Goal: Task Accomplishment & Management: Complete application form

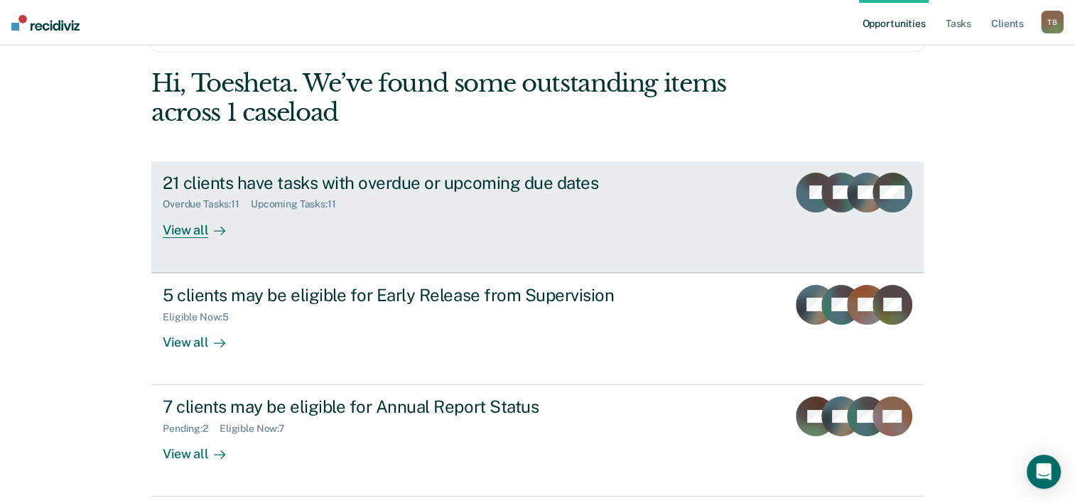
scroll to position [71, 0]
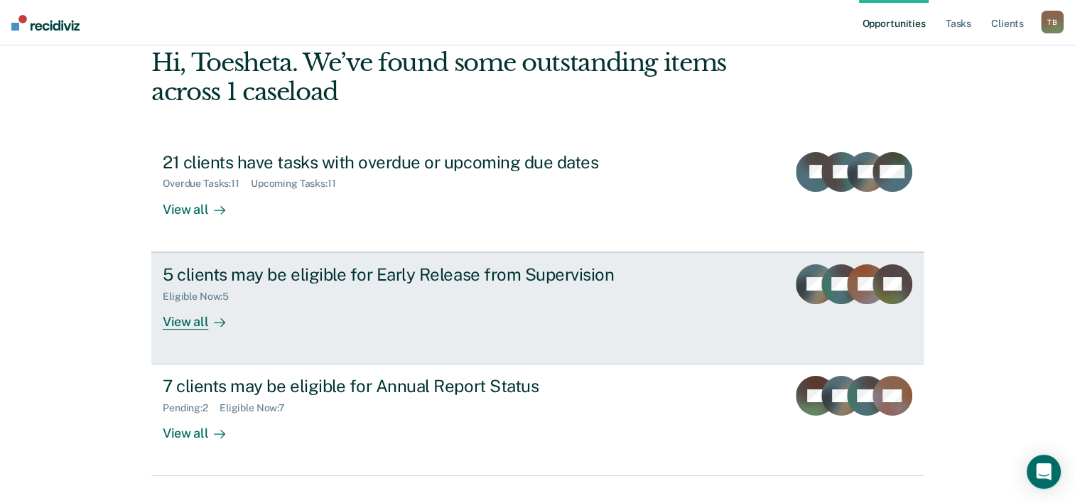
click at [347, 325] on div "5 clients may be eligible for Early Release from Supervision Eligible Now : 5 V…" at bounding box center [429, 296] width 533 height 65
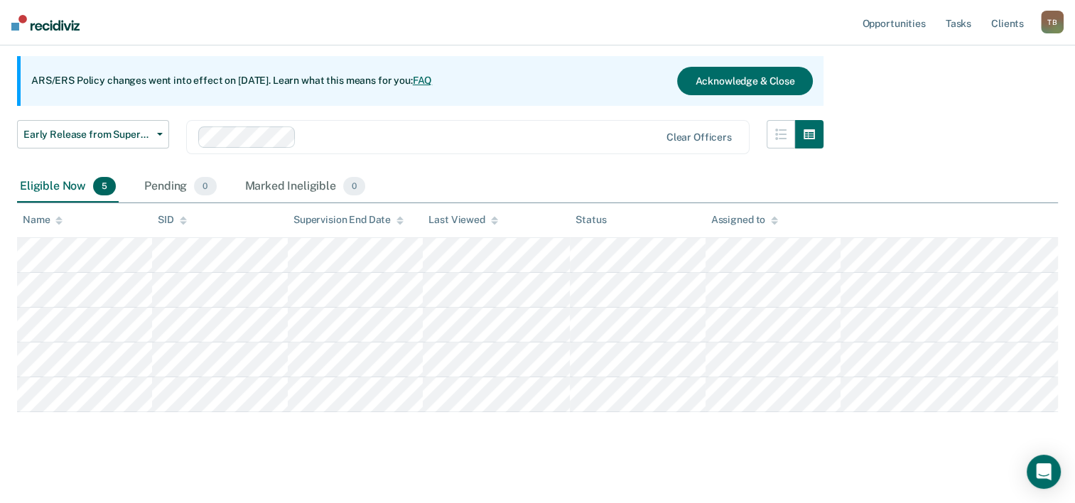
scroll to position [131, 0]
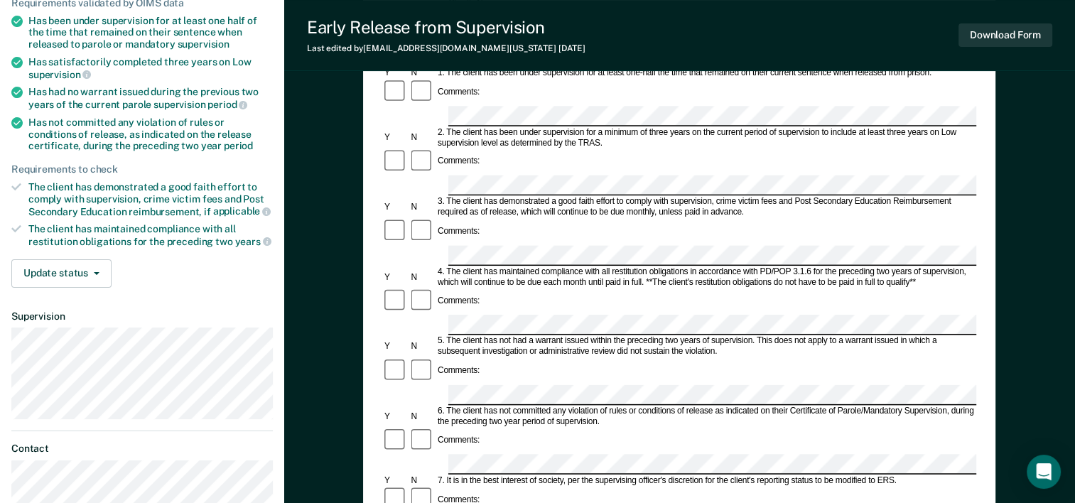
scroll to position [213, 0]
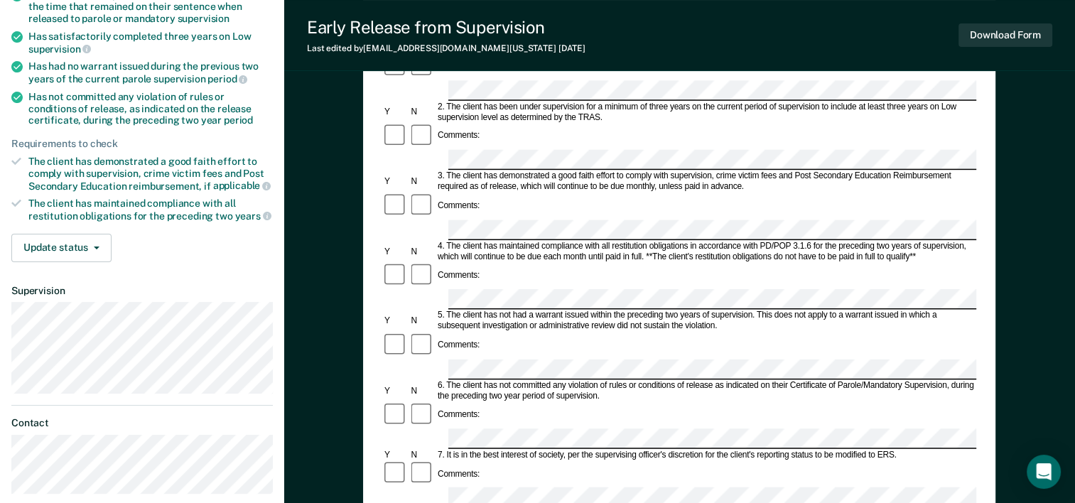
click at [11, 159] on icon at bounding box center [16, 161] width 10 height 10
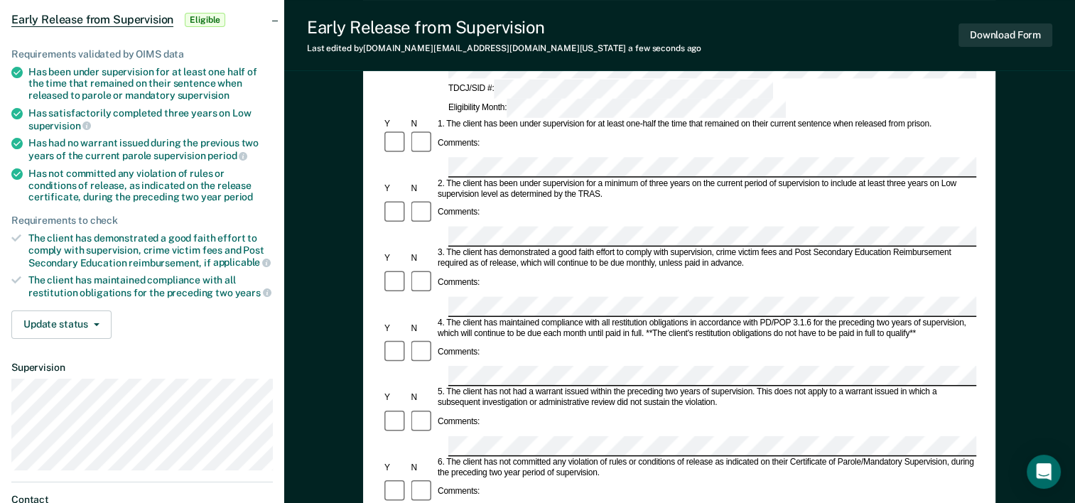
scroll to position [0, 0]
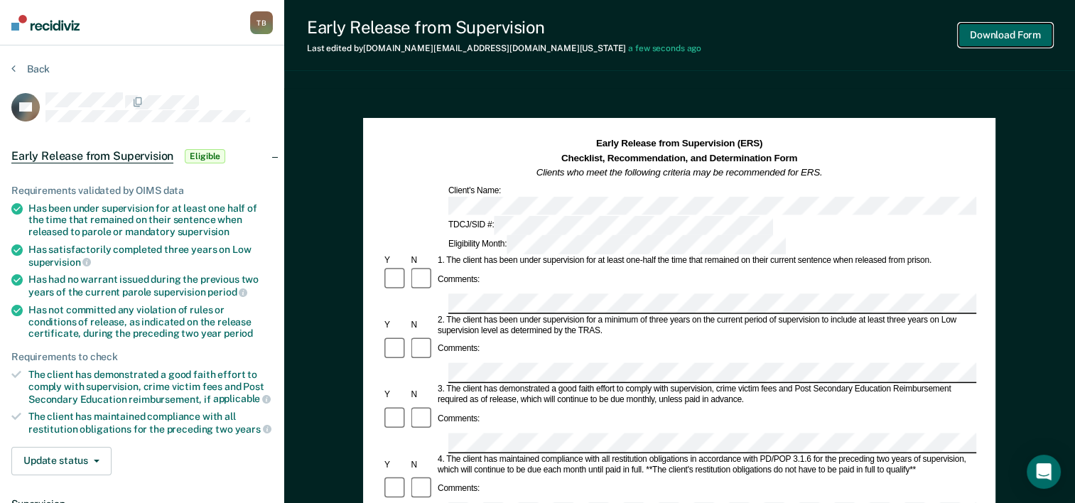
click at [994, 36] on button "Download Form" at bounding box center [1006, 34] width 94 height 23
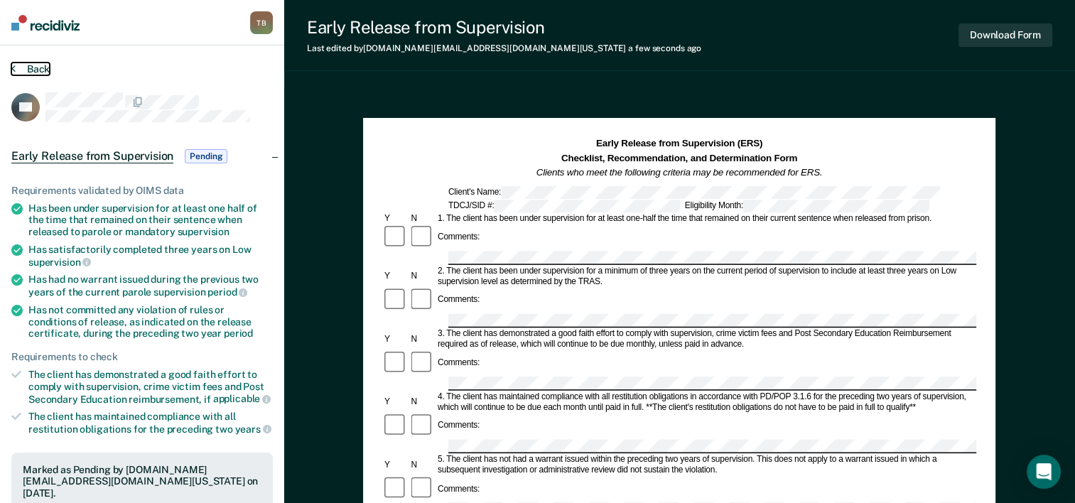
click at [29, 67] on button "Back" at bounding box center [30, 69] width 38 height 13
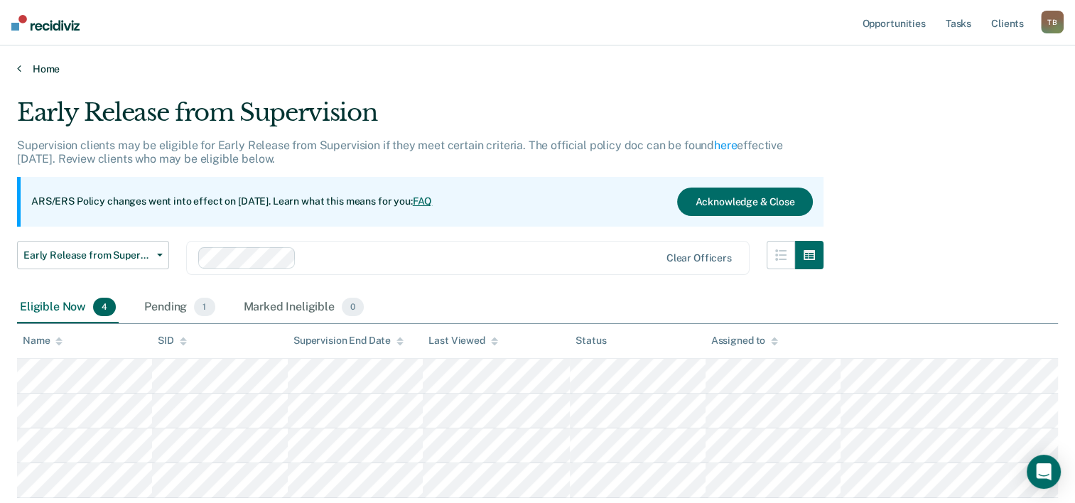
click at [38, 70] on link "Home" at bounding box center [537, 69] width 1041 height 13
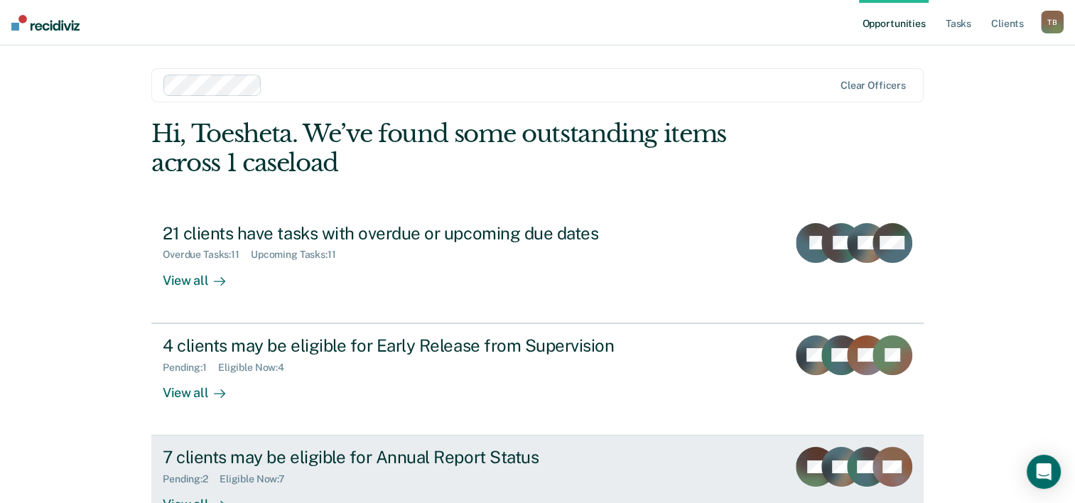
click at [203, 476] on div "Pending : 2" at bounding box center [191, 479] width 57 height 12
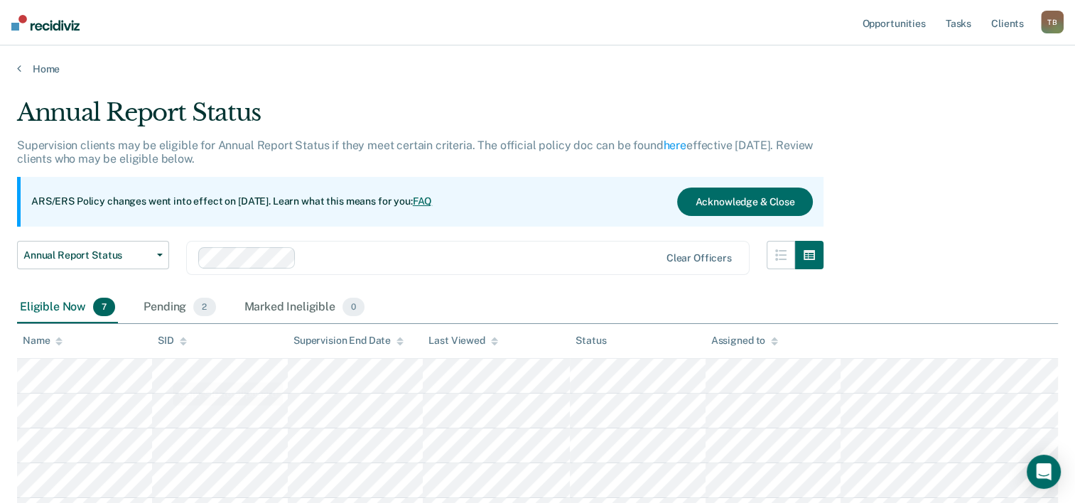
scroll to position [142, 0]
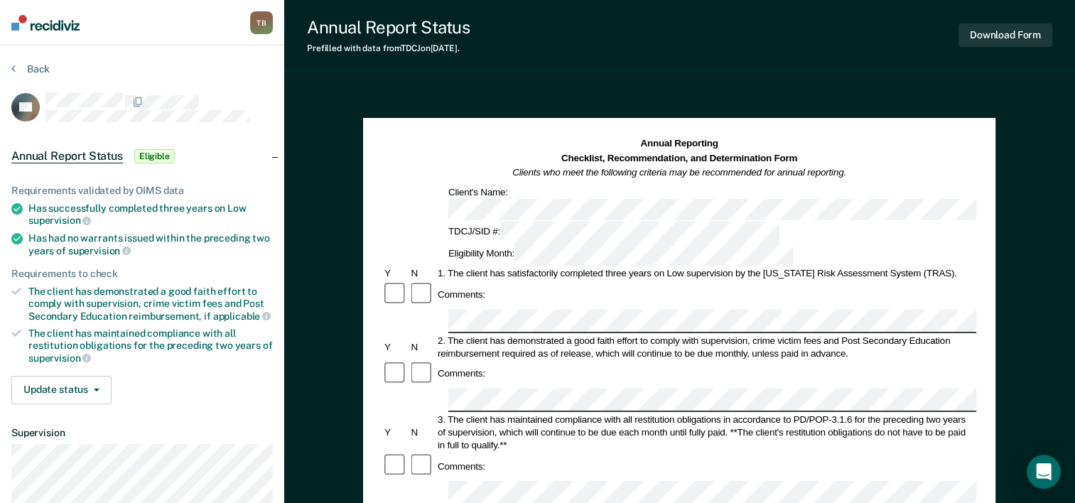
click at [523, 201] on div "Annual Reporting Checklist, Recommendation, and Determination Form Clients who …" at bounding box center [679, 201] width 594 height 129
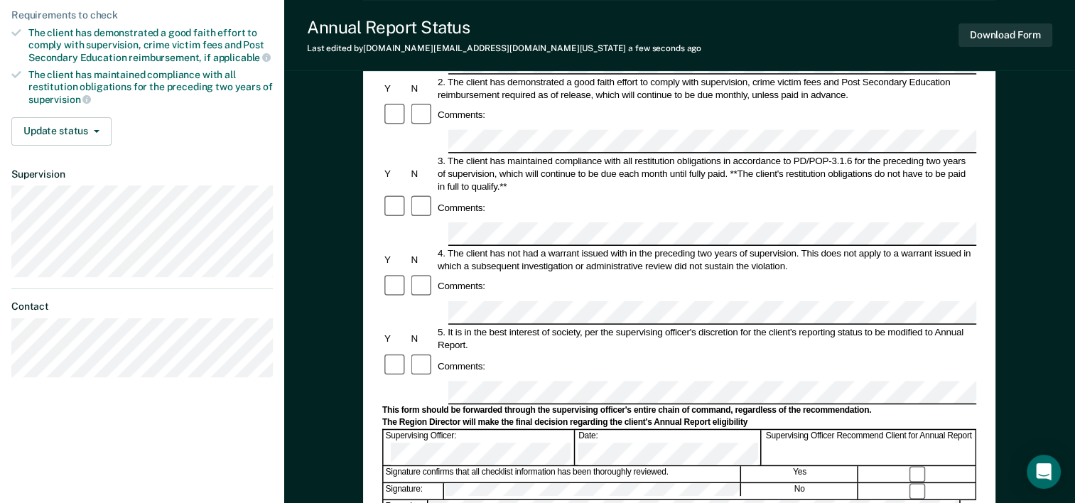
scroll to position [284, 0]
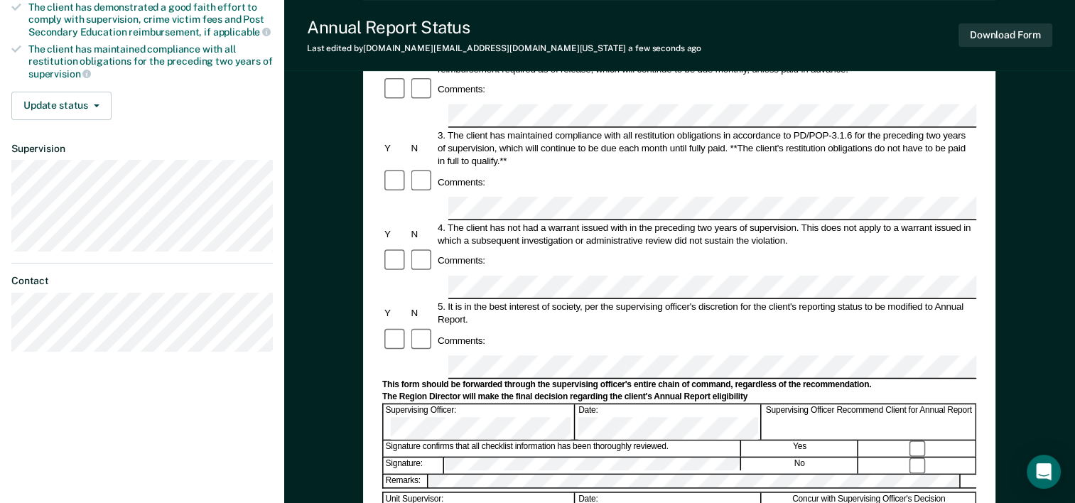
click at [461, 335] on form "Annual Reporting Checklist, Recommendation, and Determination Form Clients who …" at bounding box center [679, 354] width 594 height 1002
click at [982, 33] on button "Download Form" at bounding box center [1006, 34] width 94 height 23
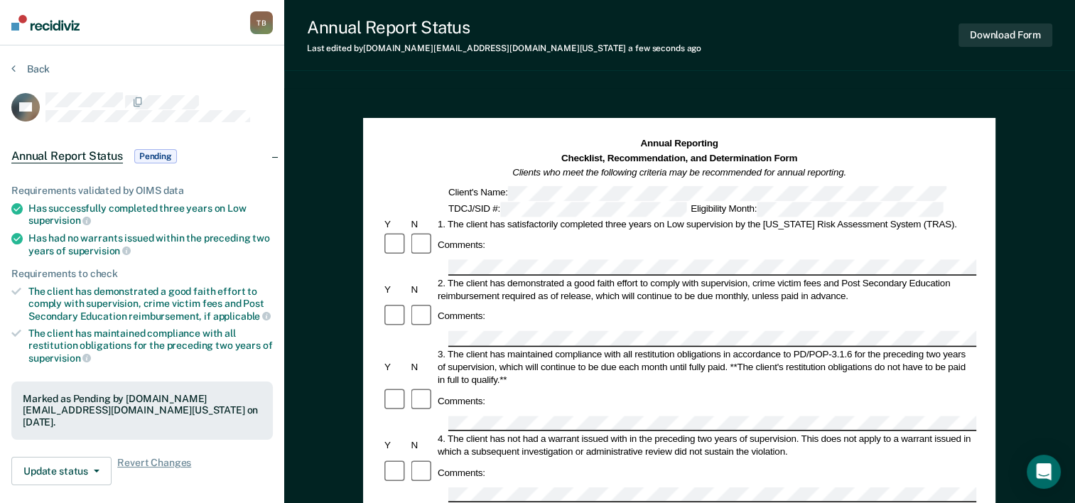
scroll to position [142, 0]
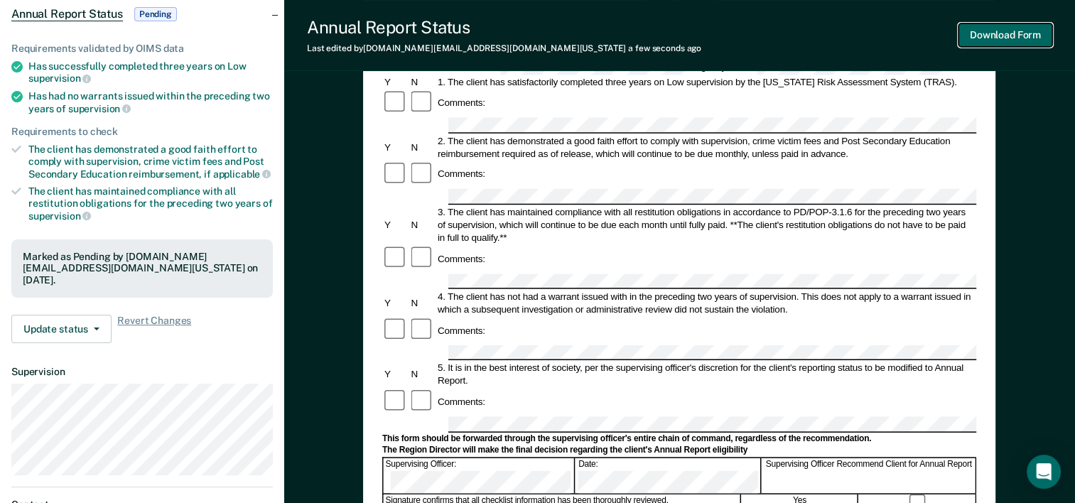
click at [991, 34] on button "Download Form" at bounding box center [1006, 34] width 94 height 23
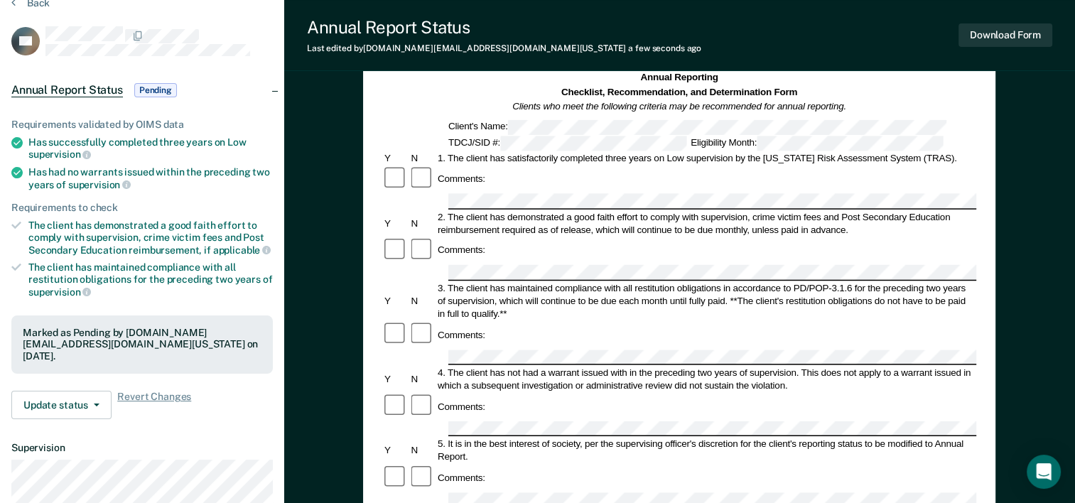
scroll to position [0, 0]
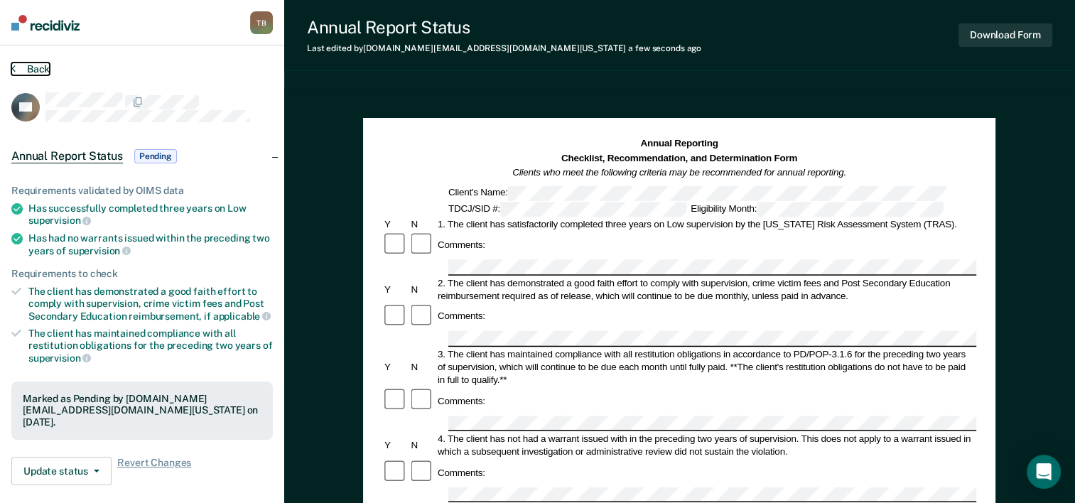
click at [14, 66] on icon at bounding box center [13, 68] width 4 height 11
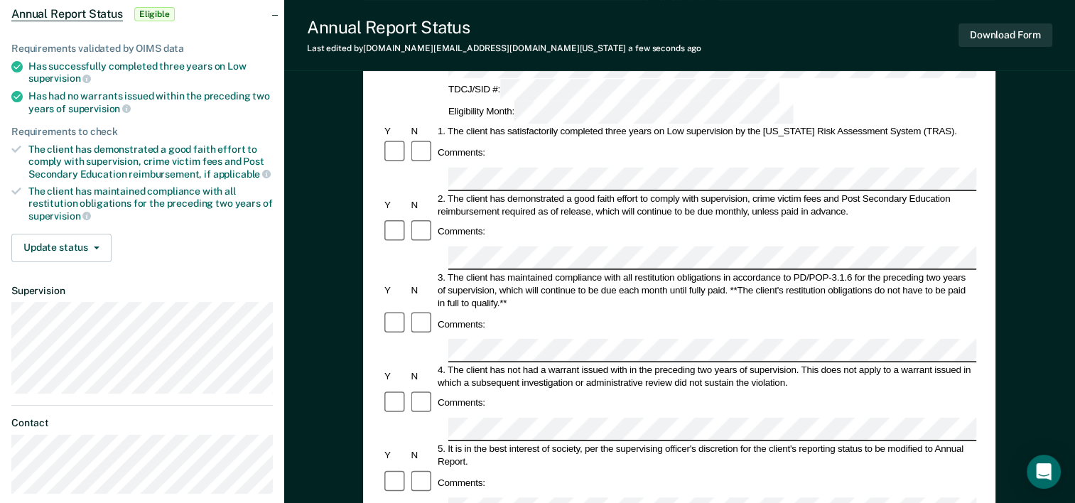
scroll to position [213, 0]
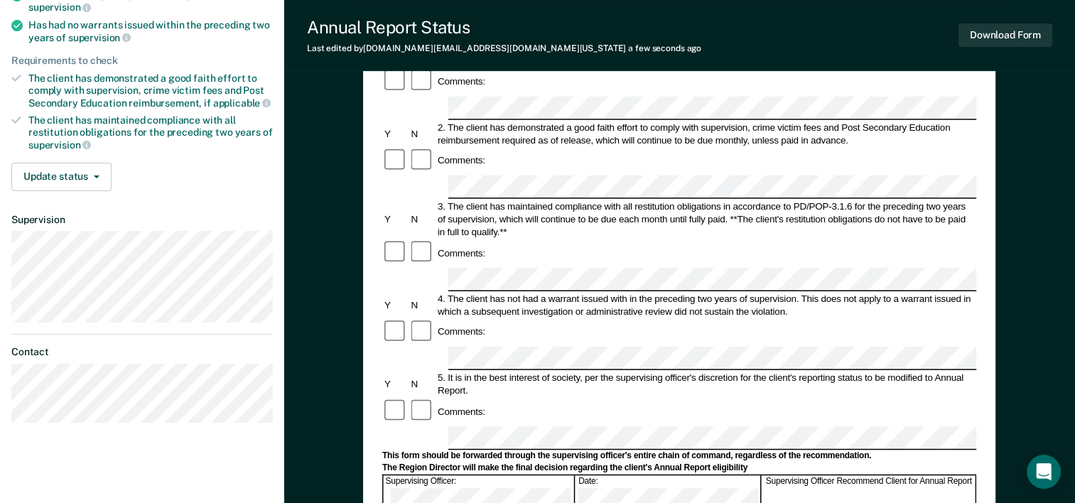
click at [458, 409] on form "Annual Reporting Checklist, Recommendation, and Determination Form Clients who …" at bounding box center [679, 425] width 594 height 1002
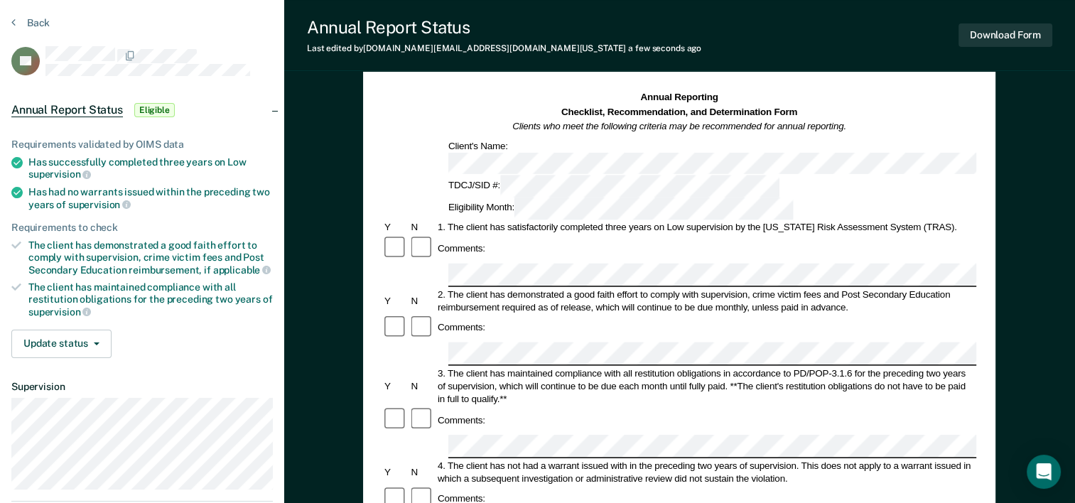
scroll to position [71, 0]
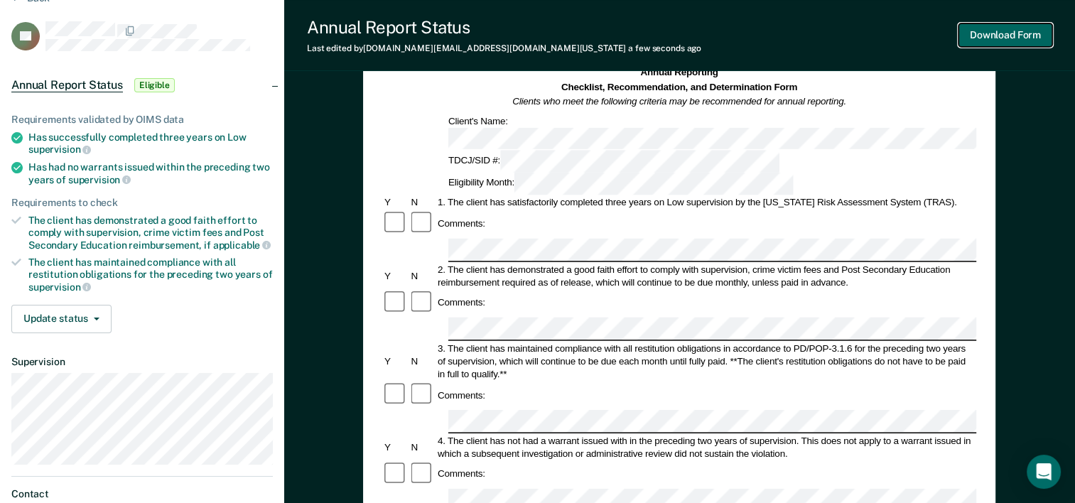
click at [994, 32] on button "Download Form" at bounding box center [1006, 34] width 94 height 23
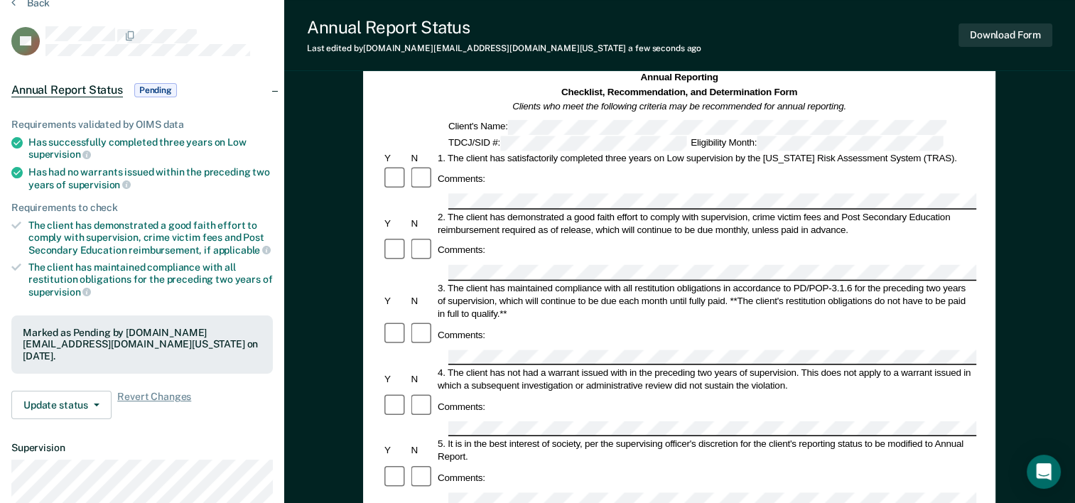
scroll to position [0, 0]
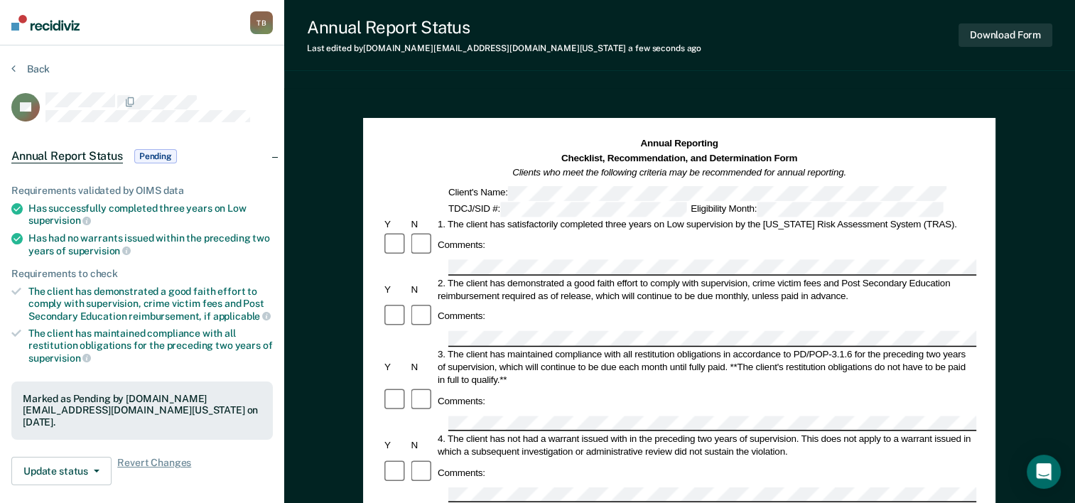
click at [11, 68] on section "Back JH Annual Report Status Pending Requirements validated by OIMS data Has su…" at bounding box center [142, 395] width 284 height 700
click at [35, 65] on button "Back" at bounding box center [30, 69] width 38 height 13
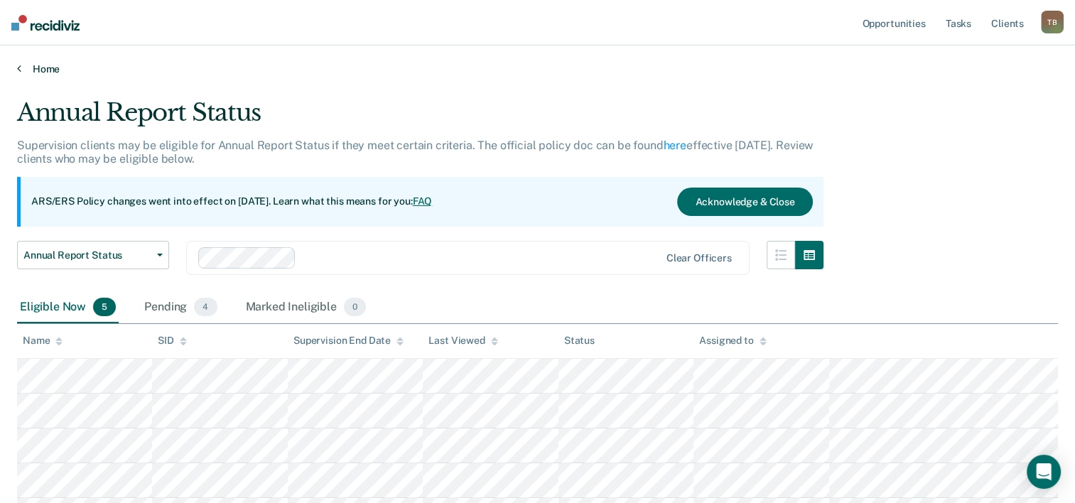
click at [20, 64] on icon at bounding box center [19, 68] width 4 height 11
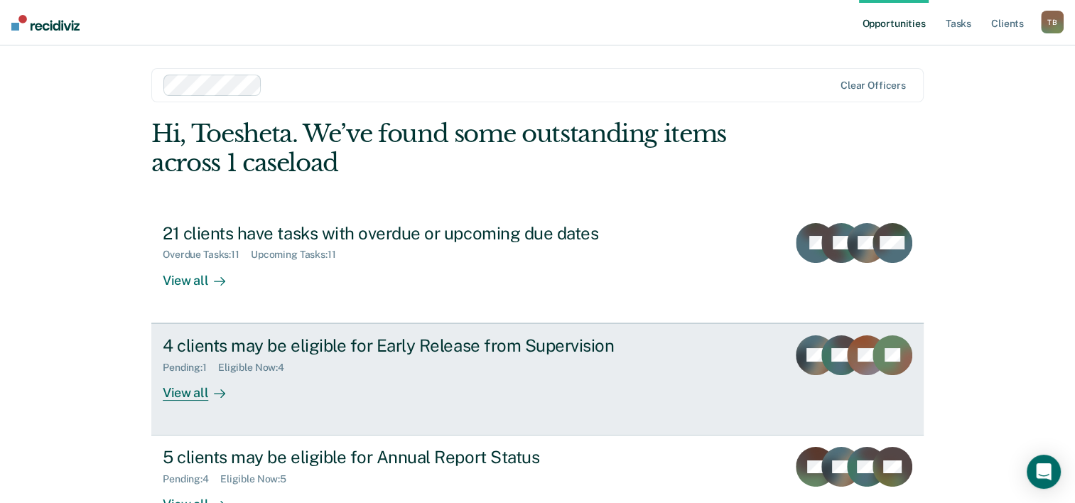
click at [254, 351] on div "4 clients may be eligible for Early Release from Supervision" at bounding box center [412, 345] width 499 height 21
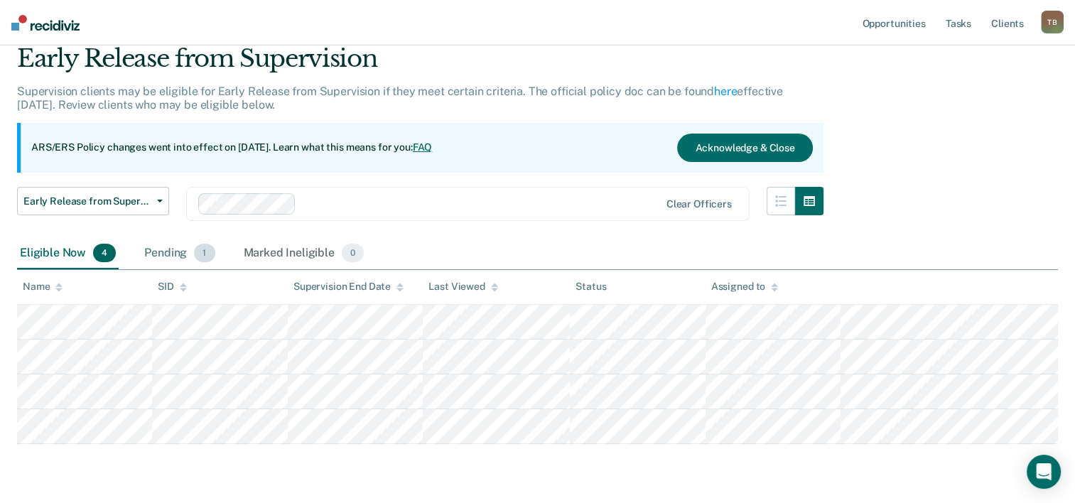
scroll to position [96, 0]
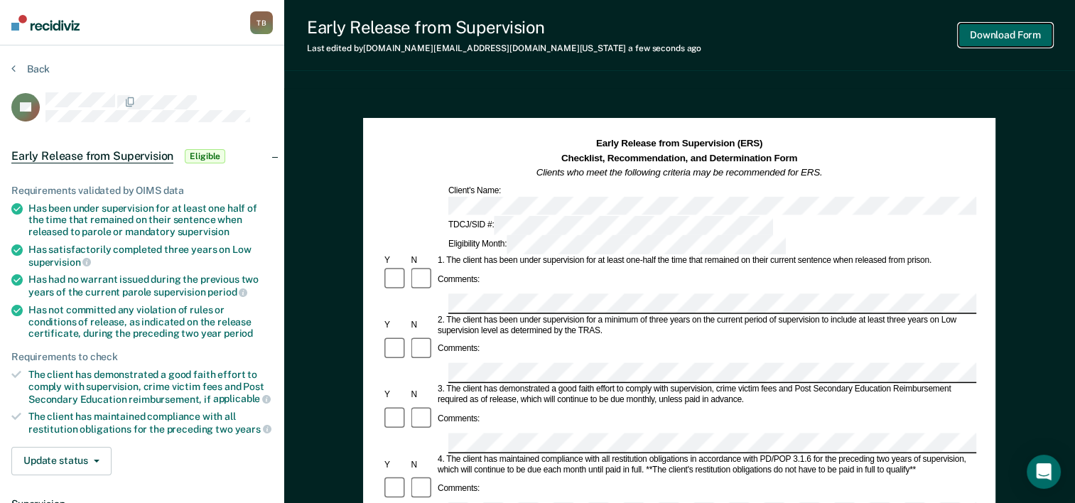
click at [998, 31] on button "Download Form" at bounding box center [1006, 34] width 94 height 23
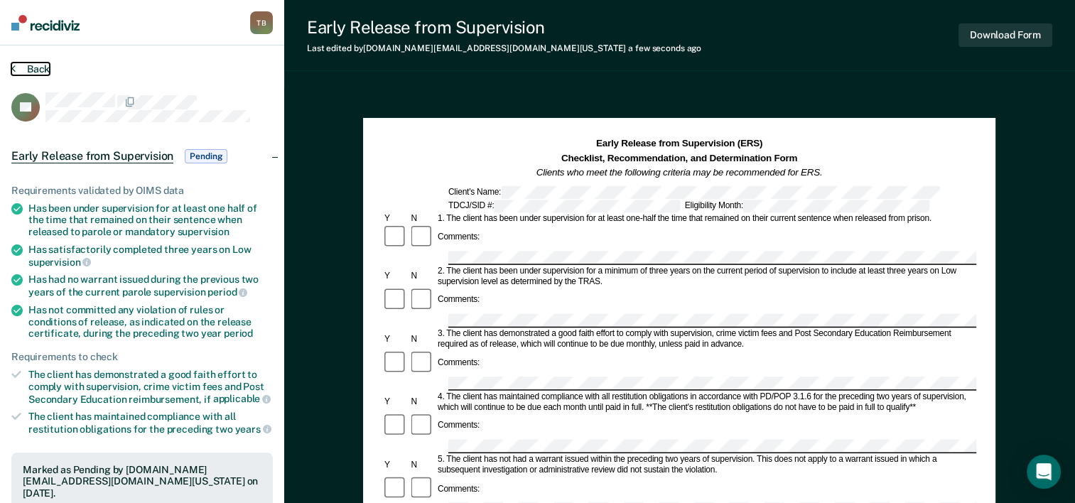
click at [11, 68] on icon at bounding box center [13, 68] width 4 height 11
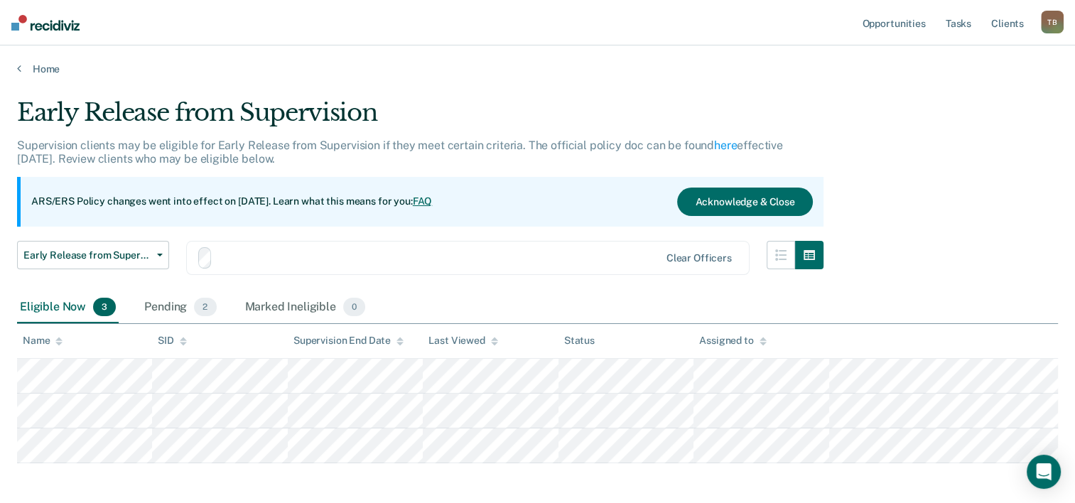
scroll to position [61, 0]
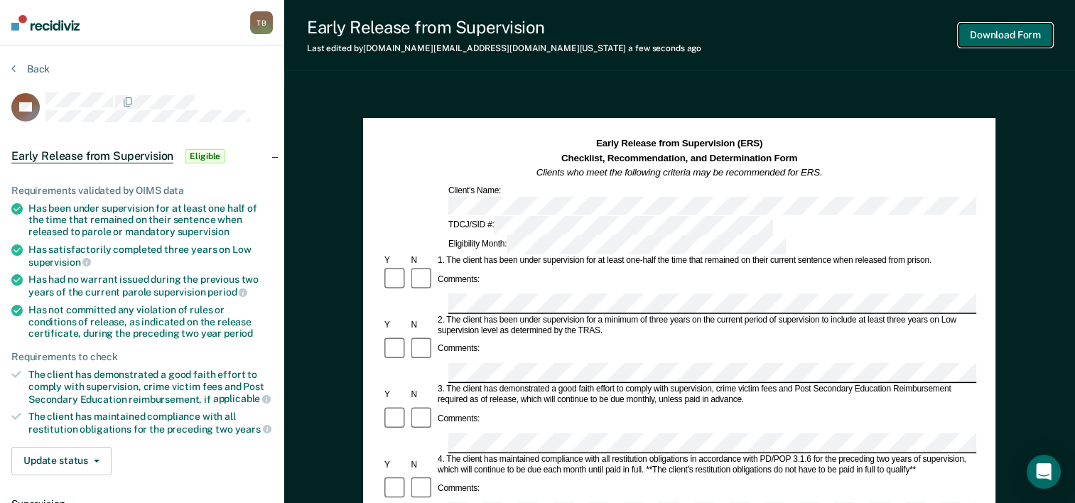
click at [1001, 34] on button "Download Form" at bounding box center [1006, 34] width 94 height 23
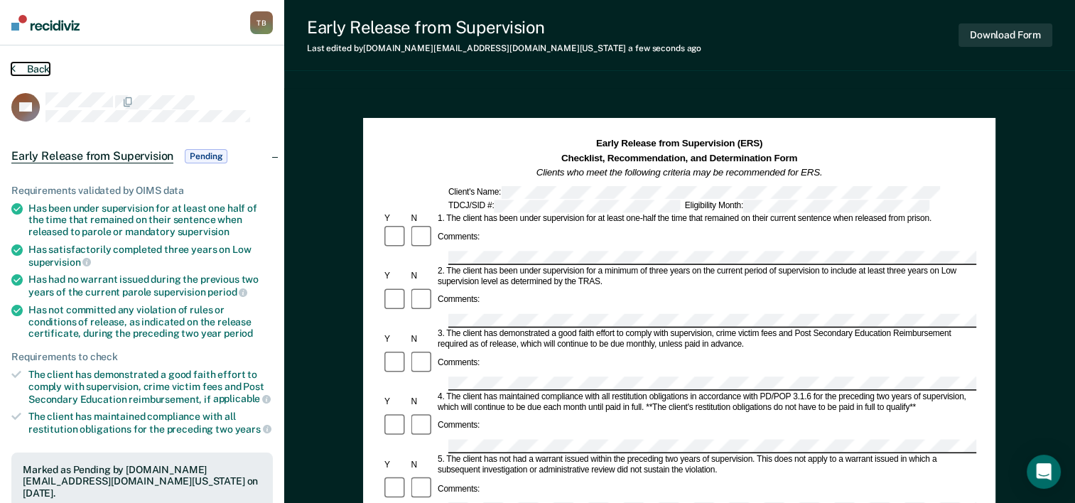
click at [34, 70] on button "Back" at bounding box center [30, 69] width 38 height 13
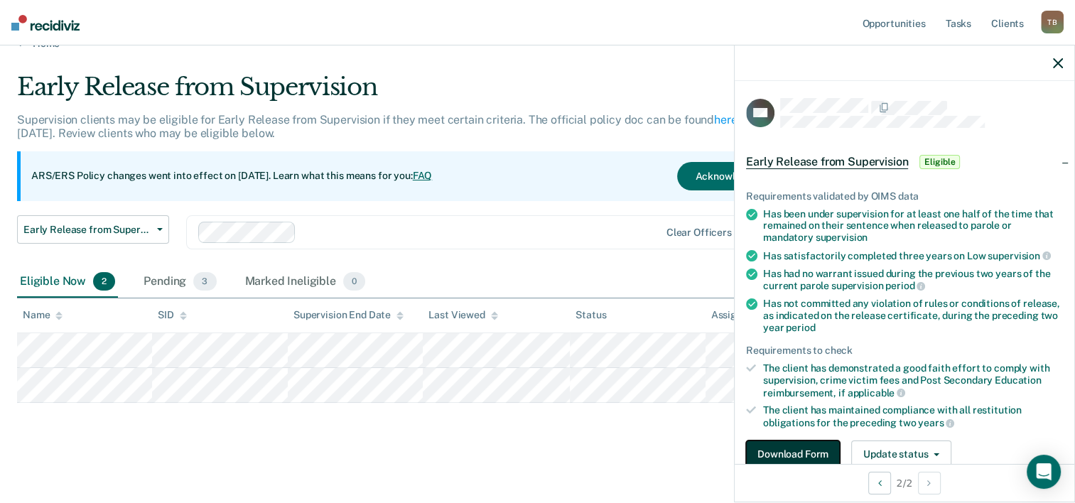
click at [782, 454] on button "Download Form" at bounding box center [793, 455] width 94 height 28
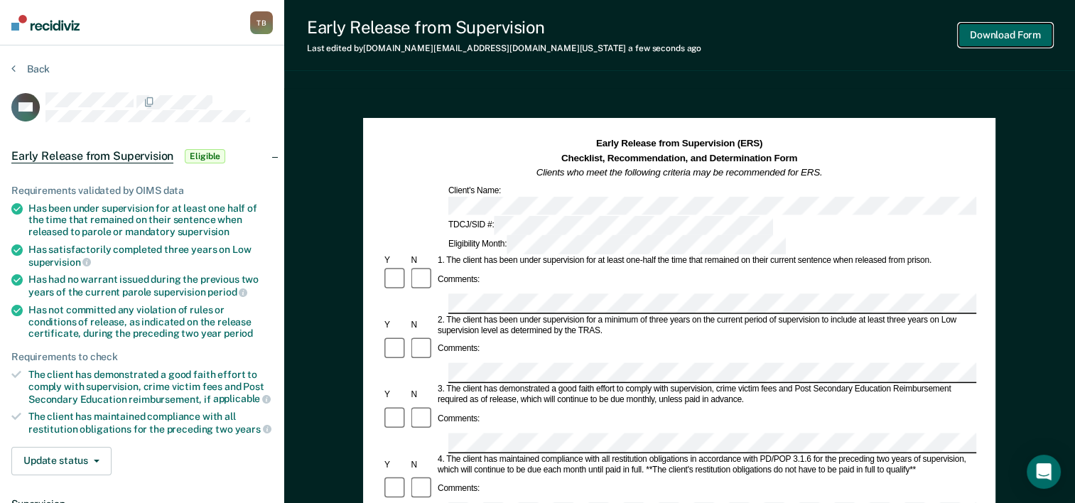
click at [1013, 34] on button "Download Form" at bounding box center [1006, 34] width 94 height 23
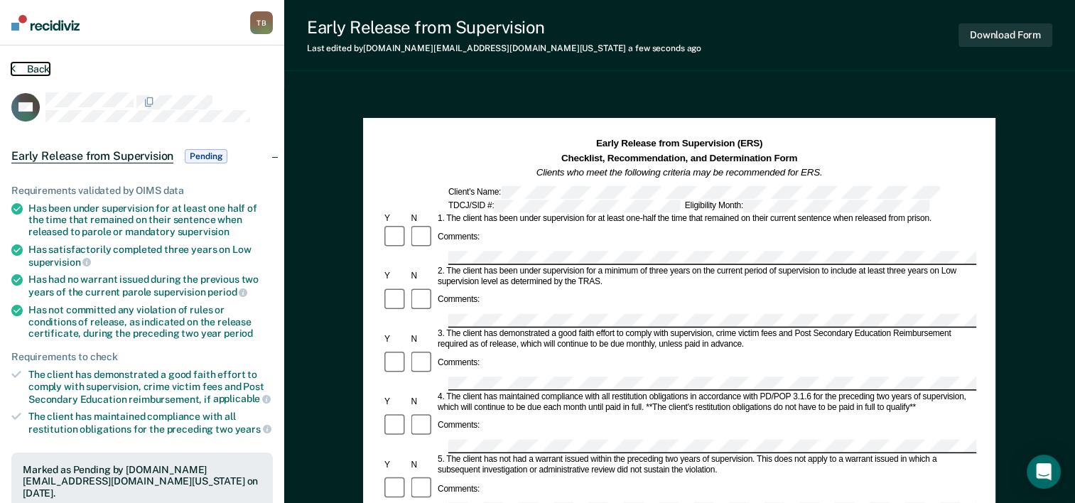
click at [37, 70] on button "Back" at bounding box center [30, 69] width 38 height 13
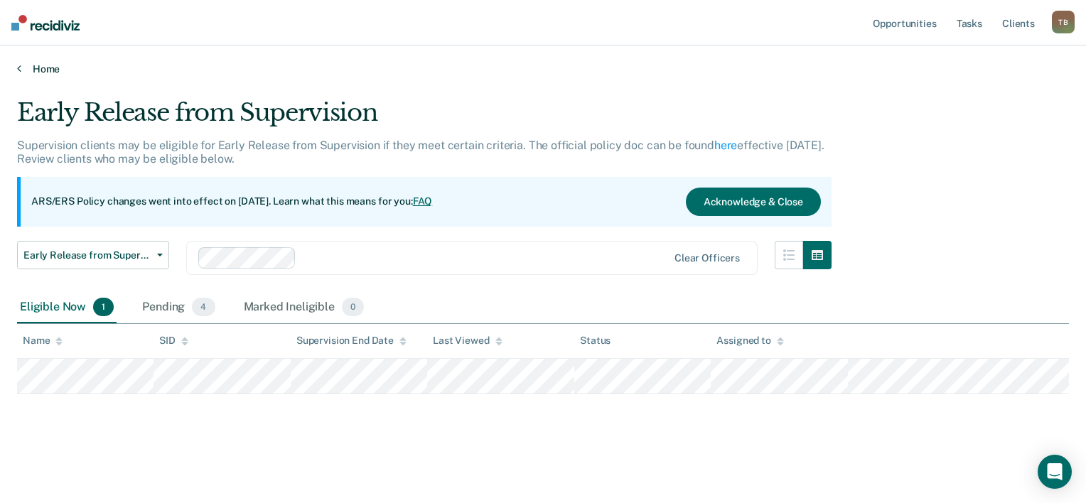
click at [30, 68] on link "Home" at bounding box center [543, 69] width 1052 height 13
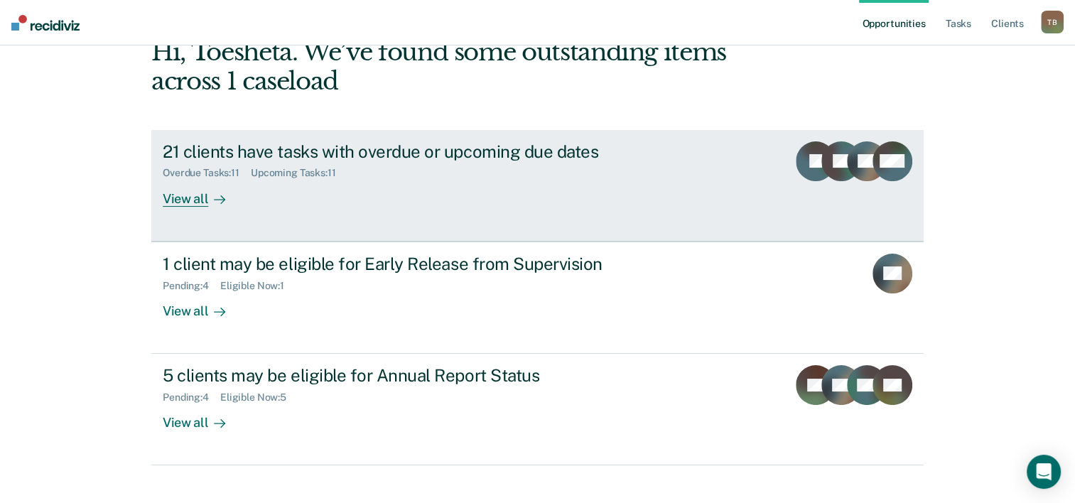
scroll to position [100, 0]
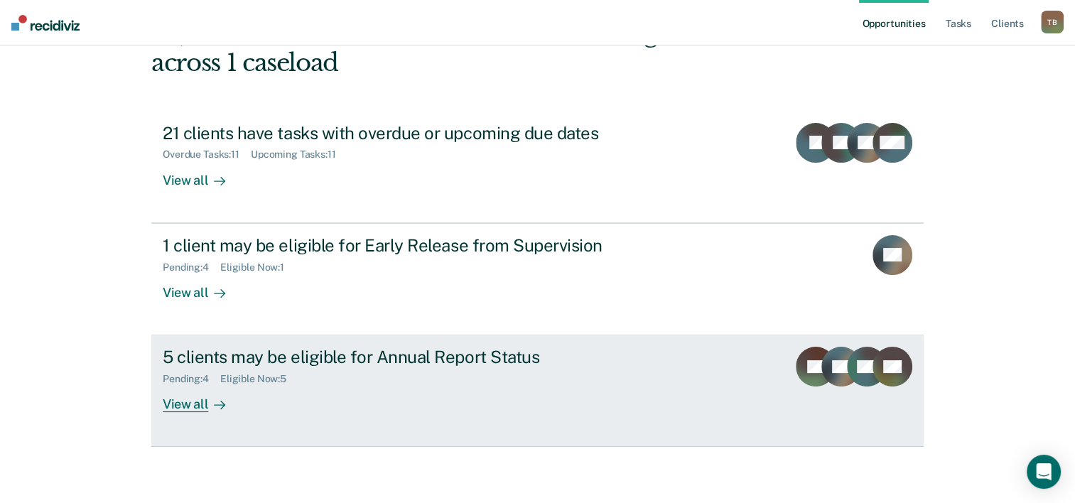
click at [202, 367] on div "Pending : 4 Eligible Now : 5" at bounding box center [412, 376] width 499 height 18
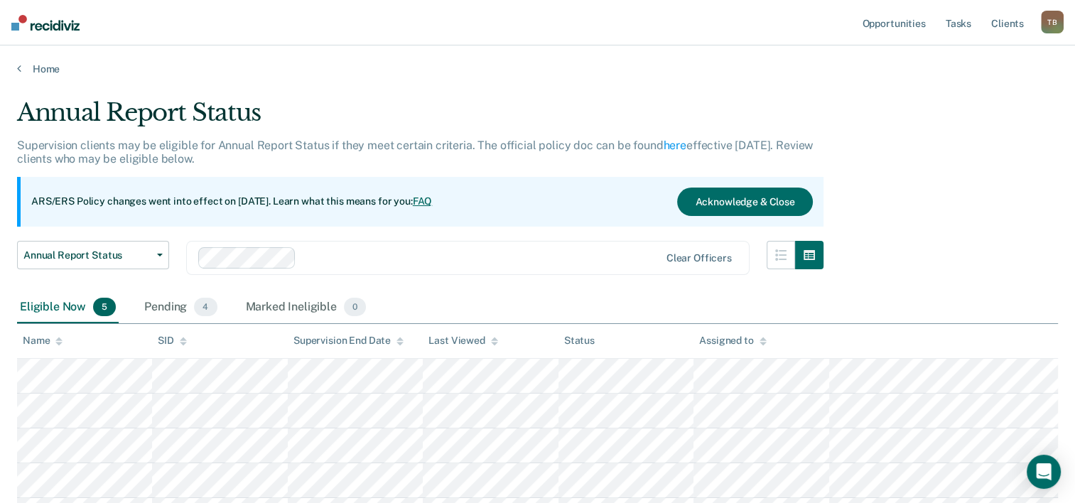
scroll to position [131, 0]
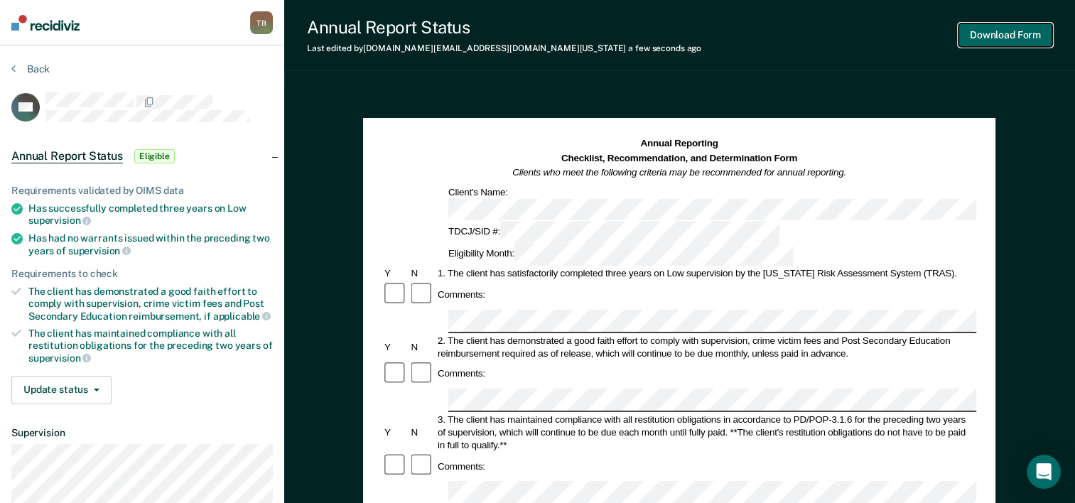
click at [997, 38] on button "Download Form" at bounding box center [1006, 34] width 94 height 23
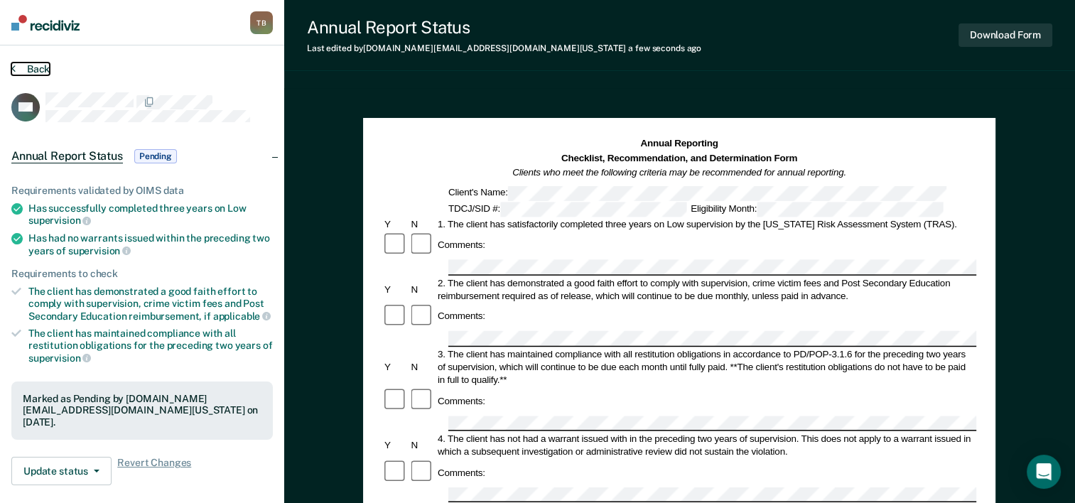
click at [33, 63] on button "Back" at bounding box center [30, 69] width 38 height 13
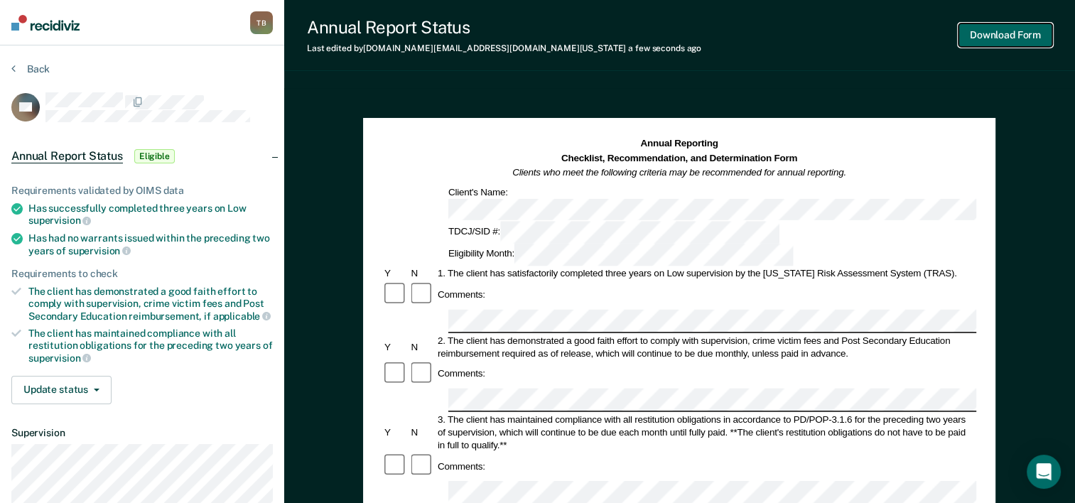
click at [990, 34] on button "Download Form" at bounding box center [1006, 34] width 94 height 23
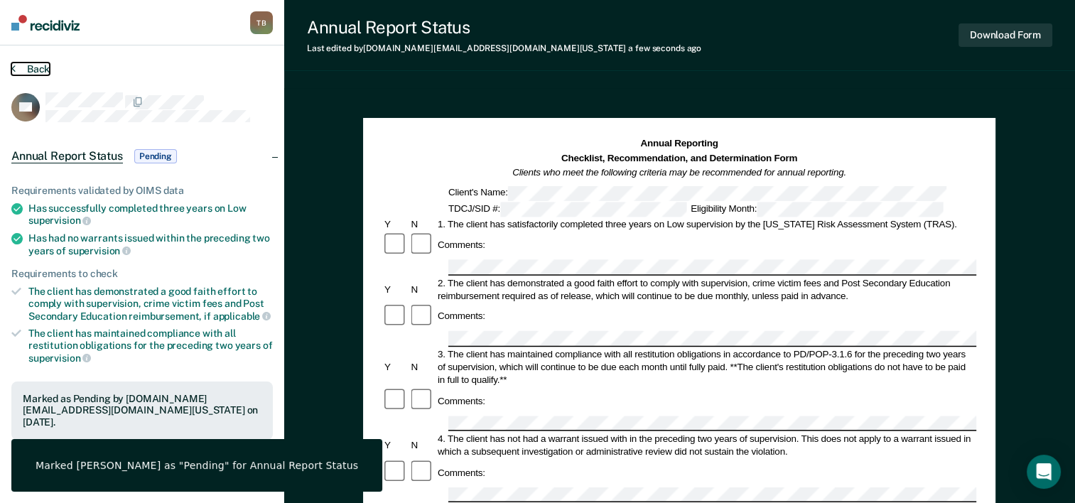
click at [29, 67] on button "Back" at bounding box center [30, 69] width 38 height 13
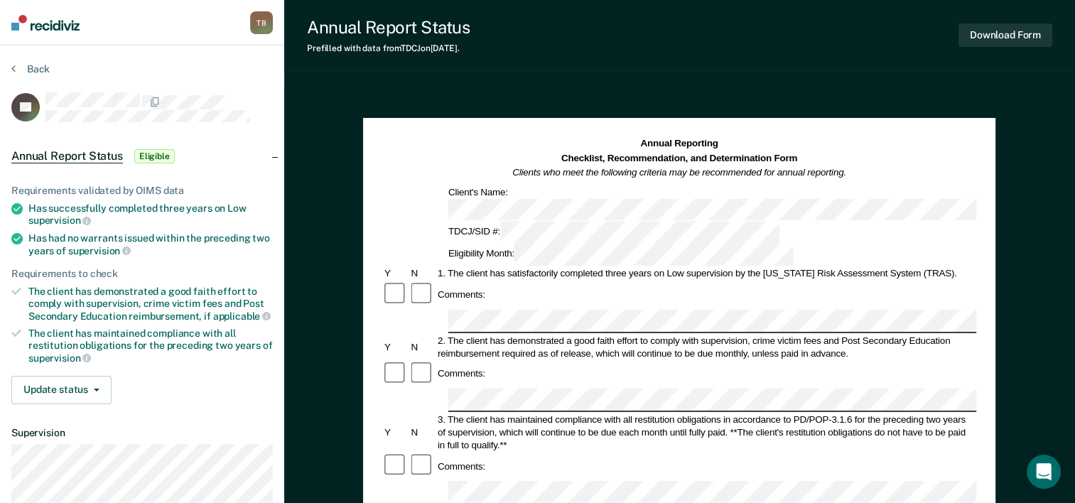
click at [522, 202] on div "Annual Reporting Checklist, Recommendation, and Determination Form Clients who …" at bounding box center [679, 201] width 594 height 129
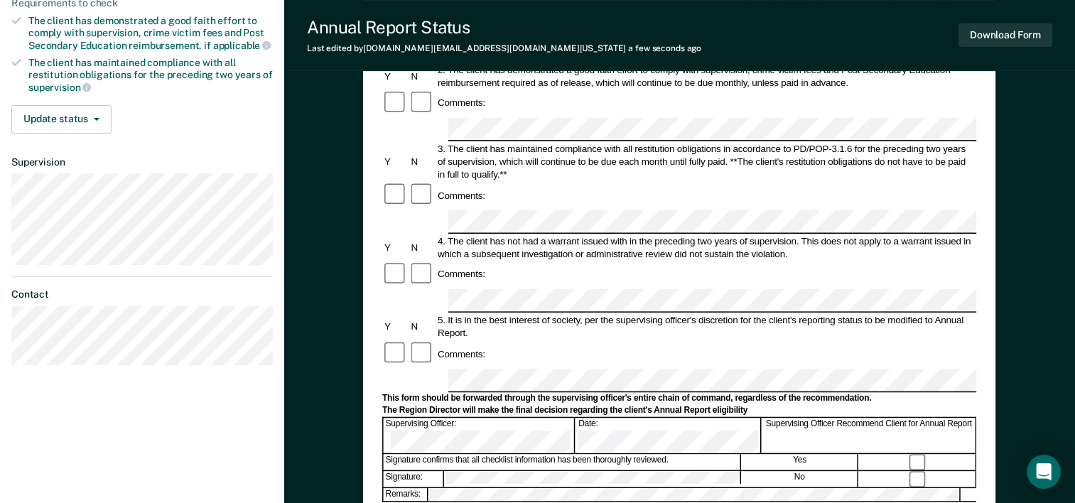
scroll to position [284, 0]
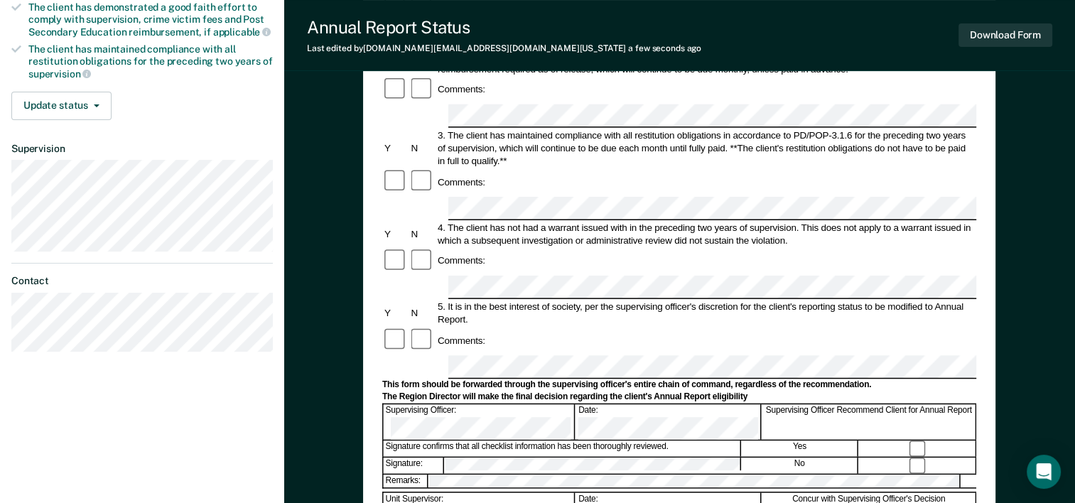
click at [509, 489] on div at bounding box center [679, 490] width 594 height 3
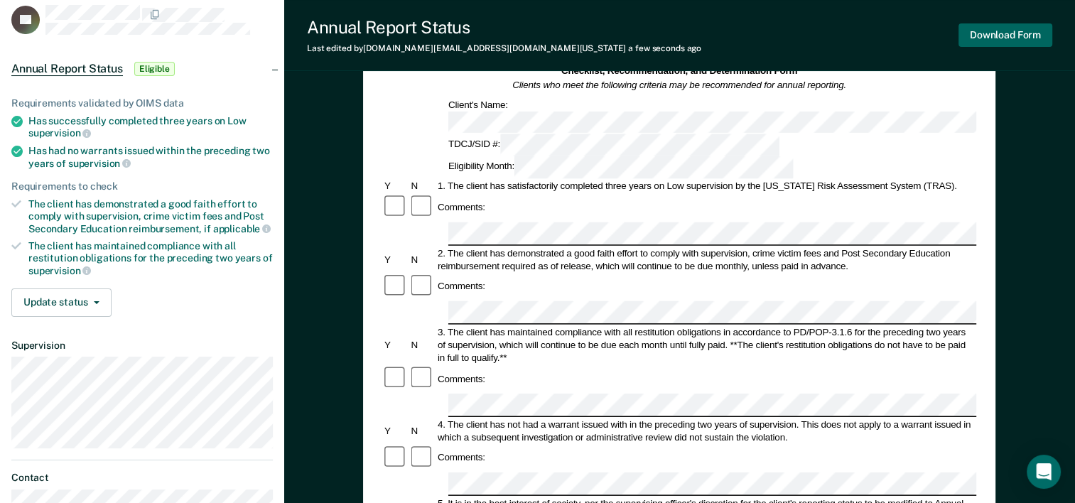
scroll to position [0, 0]
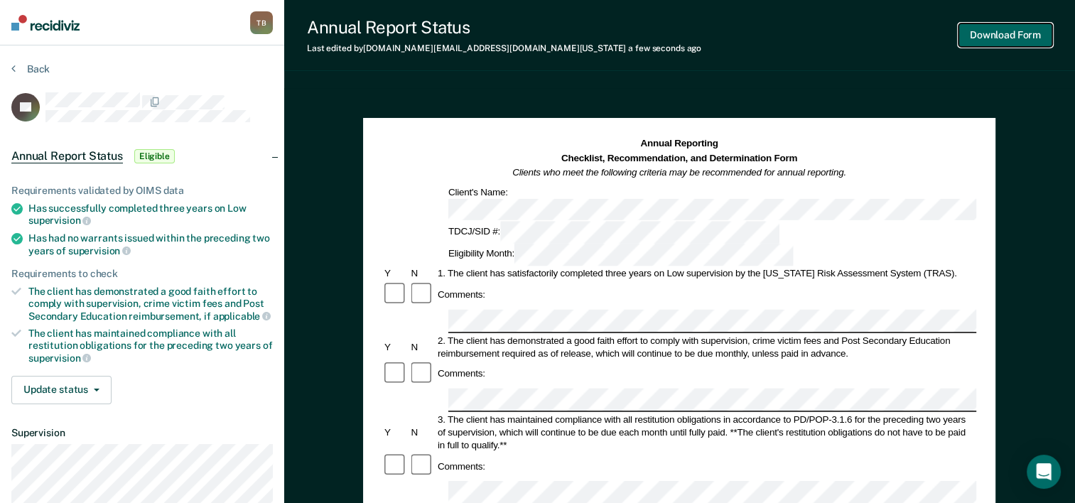
click at [1004, 31] on button "Download Form" at bounding box center [1006, 34] width 94 height 23
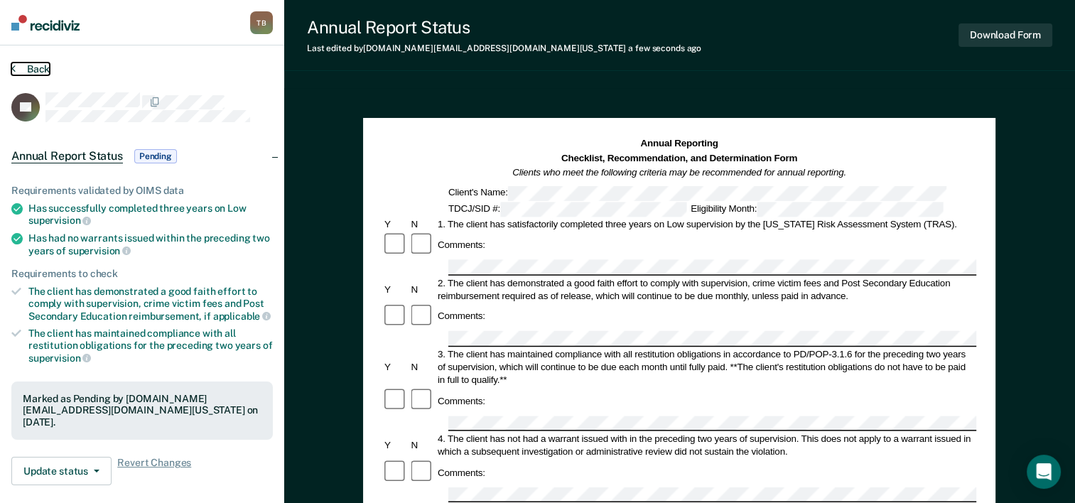
click at [14, 68] on icon at bounding box center [13, 68] width 4 height 11
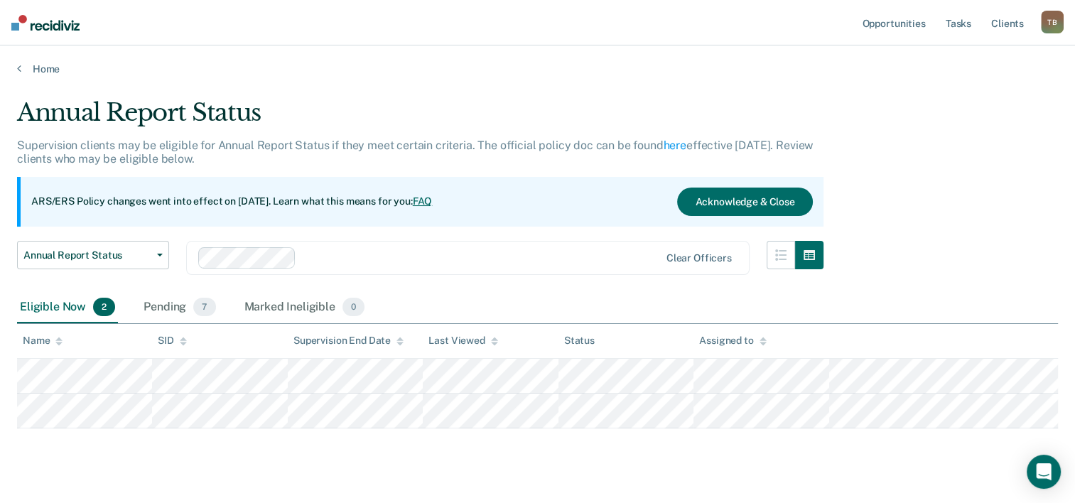
scroll to position [26, 0]
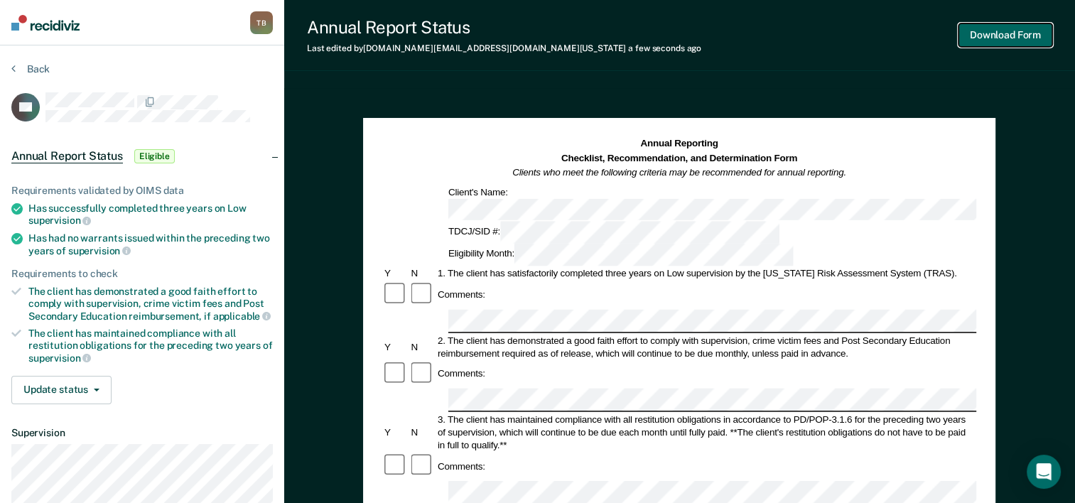
click at [1021, 31] on button "Download Form" at bounding box center [1006, 34] width 94 height 23
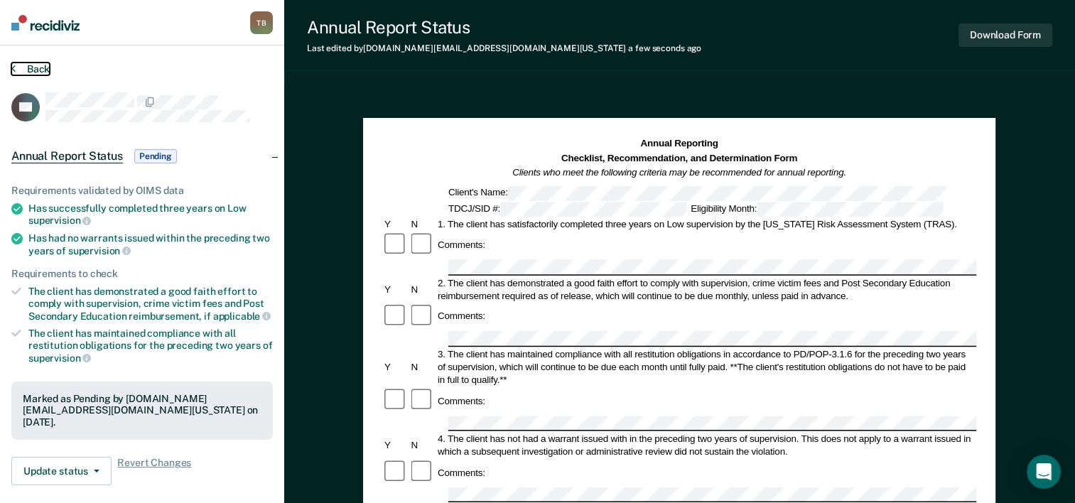
click at [17, 66] on button "Back" at bounding box center [30, 69] width 38 height 13
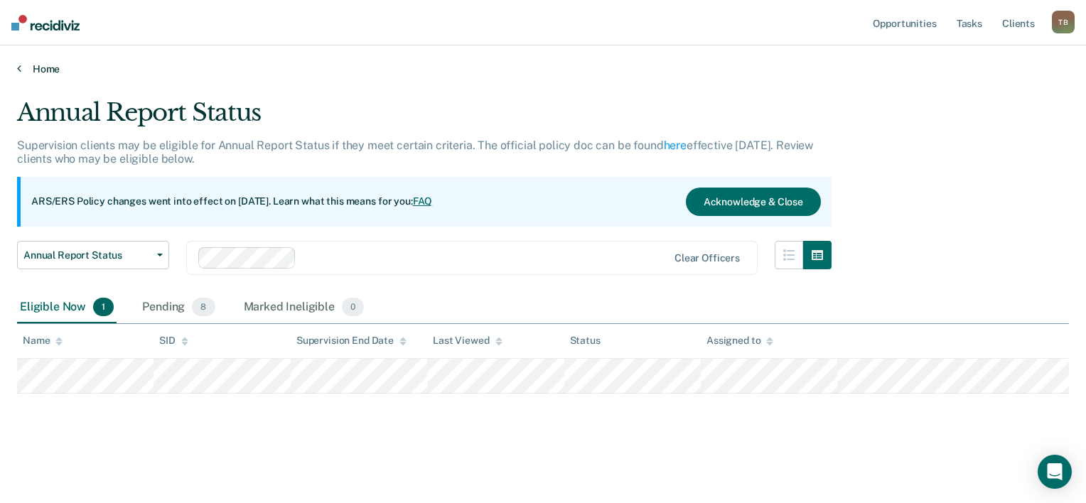
click at [21, 69] on link "Home" at bounding box center [543, 69] width 1052 height 13
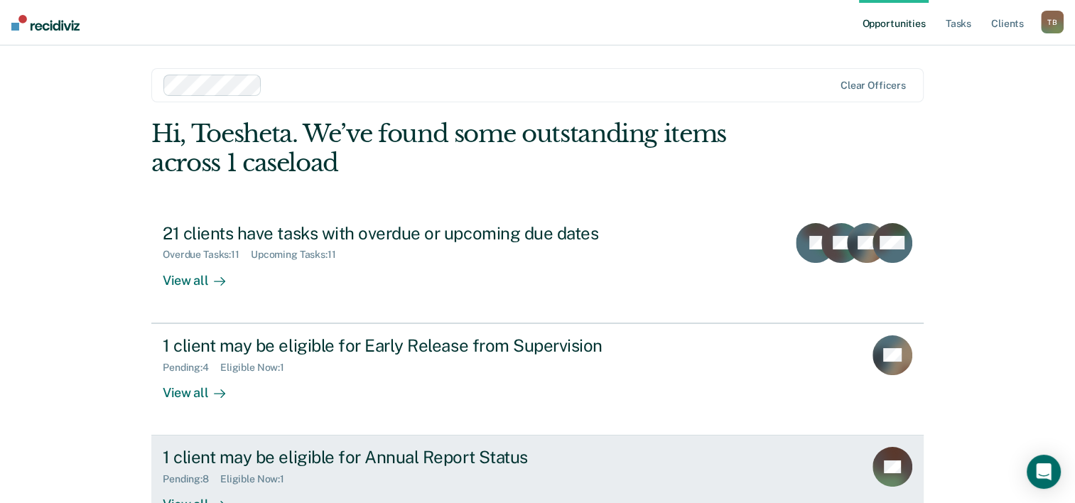
scroll to position [100, 0]
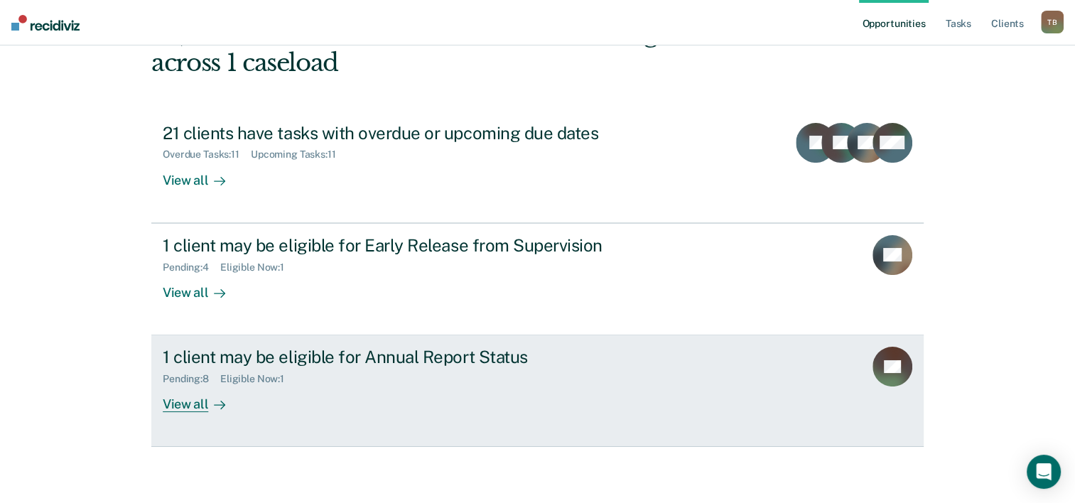
click at [250, 389] on div "1 client may be eligible for Annual Report Status Pending : 8 Eligible Now : 1 …" at bounding box center [429, 379] width 533 height 65
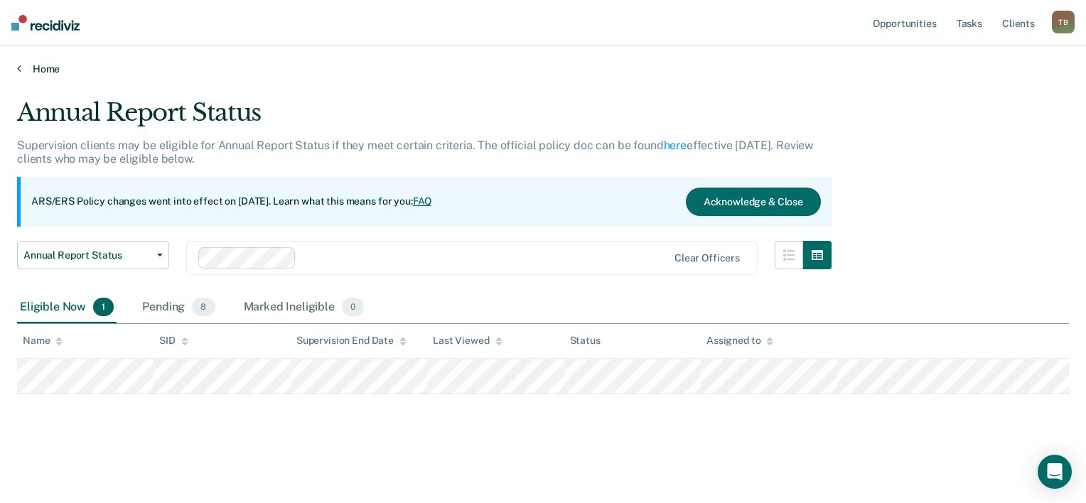
click at [18, 65] on icon at bounding box center [19, 68] width 4 height 11
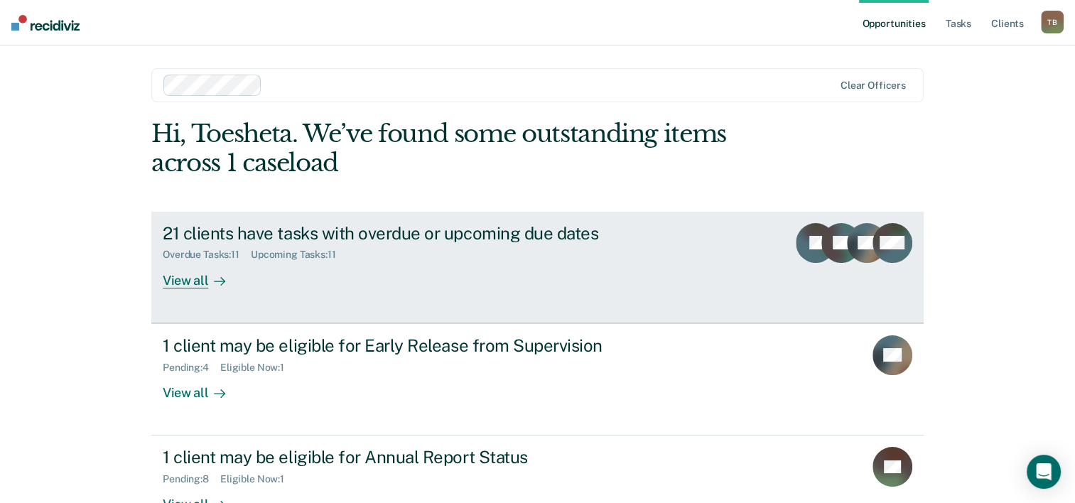
click at [242, 238] on div "21 clients have tasks with overdue or upcoming due dates" at bounding box center [412, 233] width 499 height 21
